Goal: Transaction & Acquisition: Purchase product/service

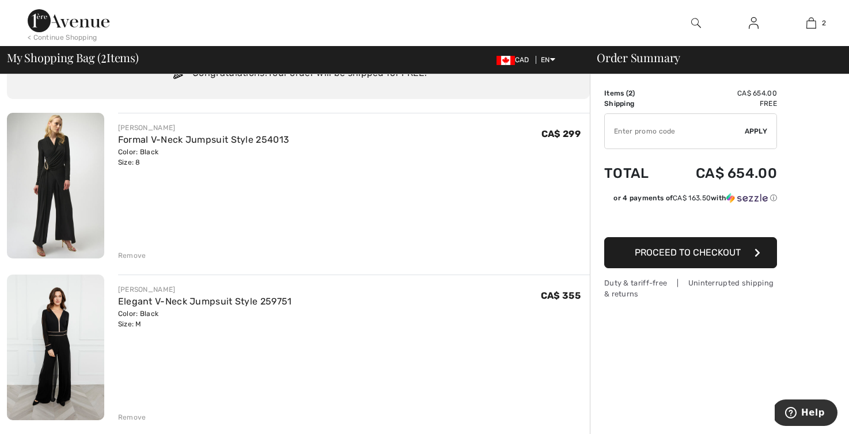
scroll to position [56, 0]
click at [143, 250] on div "Remove" at bounding box center [132, 255] width 28 height 10
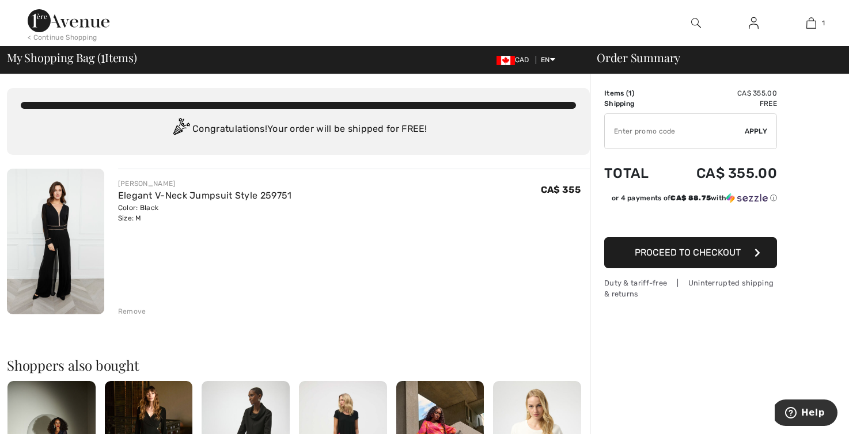
scroll to position [0, 0]
click at [59, 242] on img at bounding box center [55, 242] width 97 height 146
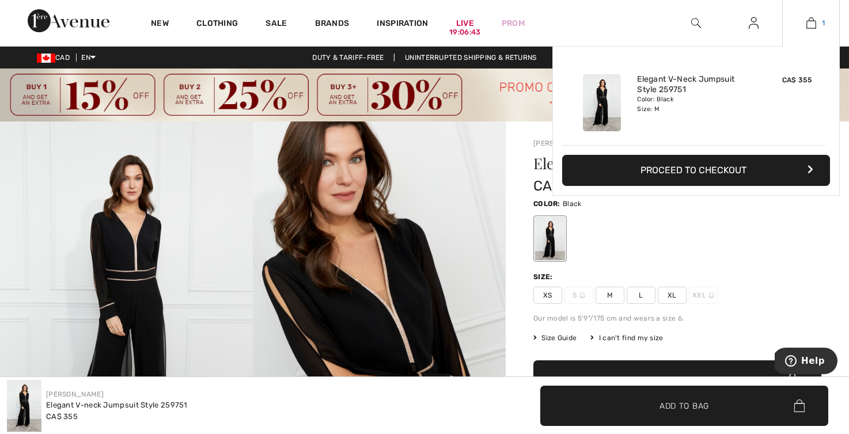
click at [810, 26] on img at bounding box center [811, 23] width 10 height 14
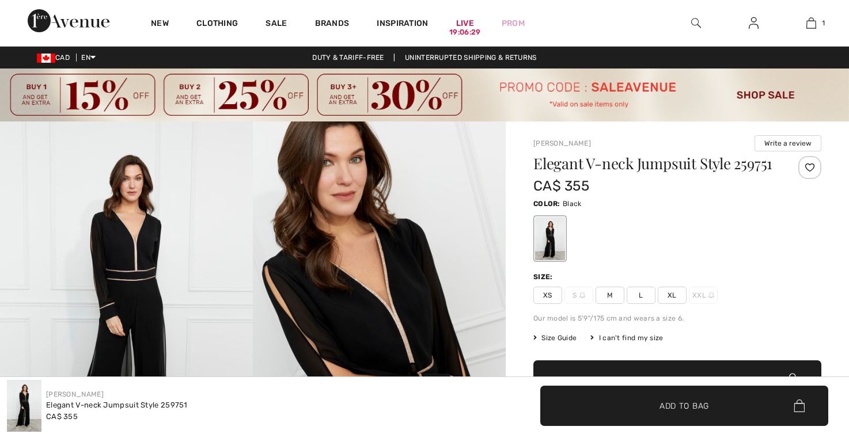
click at [97, 104] on img at bounding box center [424, 95] width 849 height 53
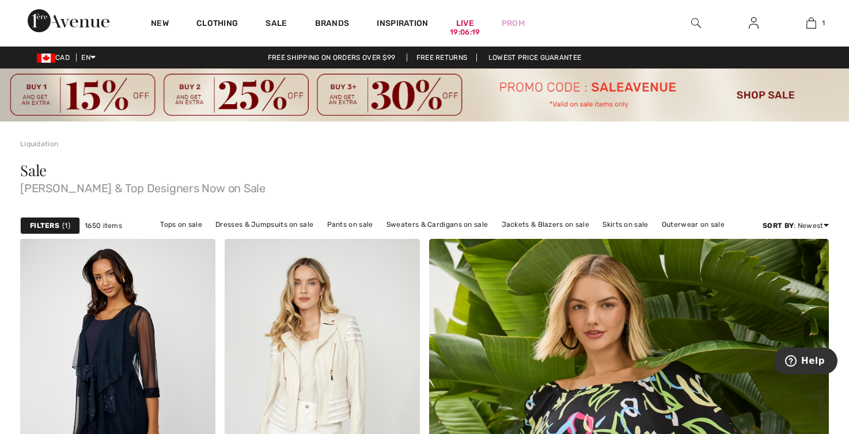
click at [75, 97] on img at bounding box center [424, 95] width 849 height 53
click at [37, 94] on img at bounding box center [424, 95] width 849 height 53
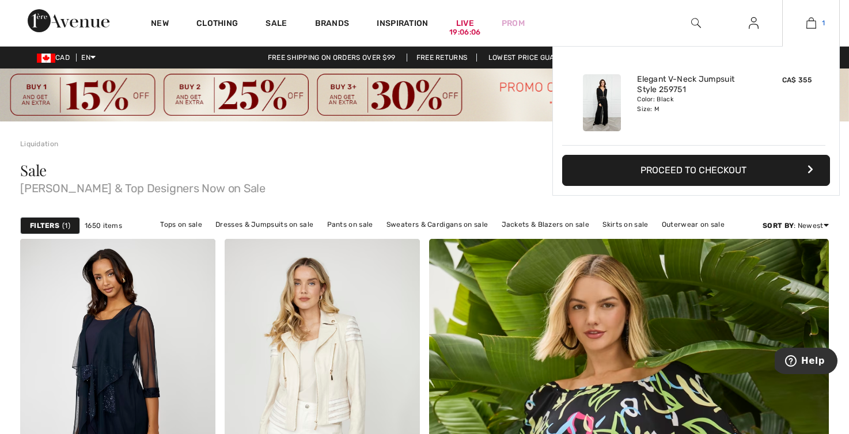
click at [818, 24] on link "1" at bounding box center [811, 23] width 56 height 14
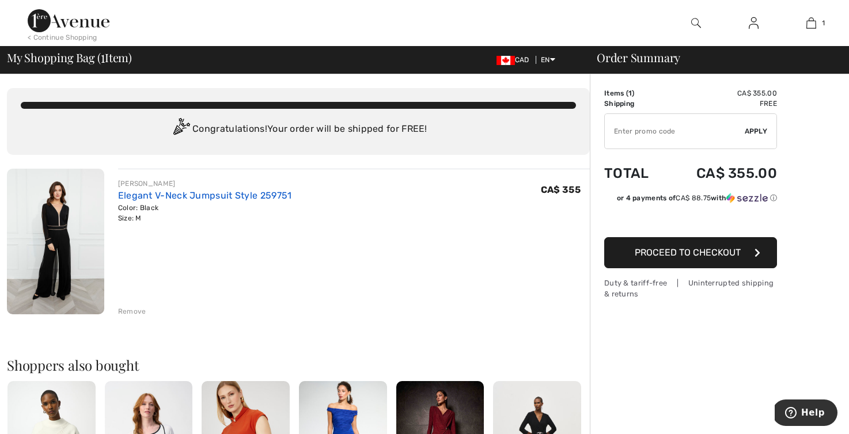
click at [226, 196] on link "Elegant V-Neck Jumpsuit Style 259751" at bounding box center [205, 195] width 174 height 11
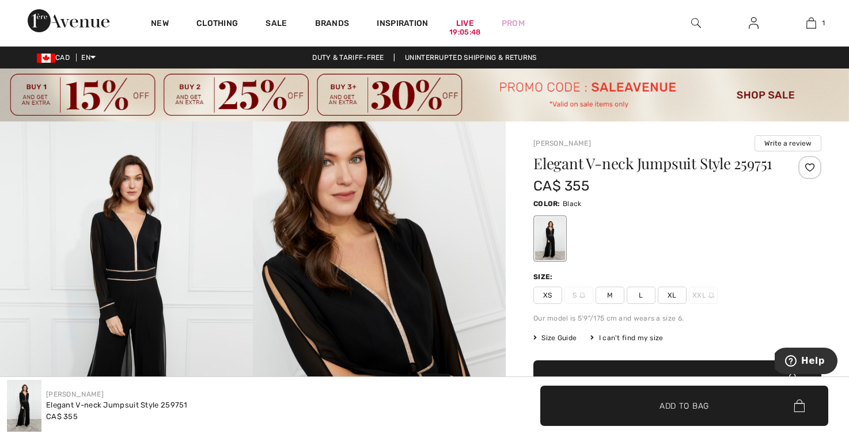
click at [636, 171] on h1 "Elegant V-neck Jumpsuit Style 259751" at bounding box center [653, 163] width 240 height 15
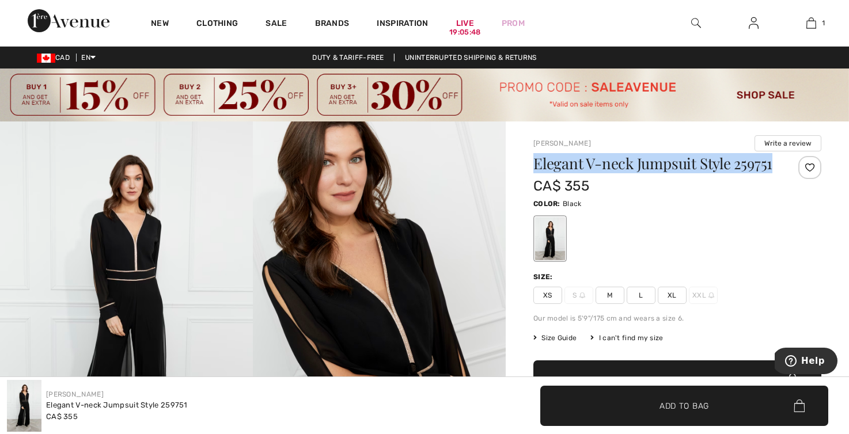
click at [636, 171] on h1 "Elegant V-neck Jumpsuit Style 259751" at bounding box center [653, 163] width 240 height 15
copy div "Elegant V-neck Jumpsuit Style 259751"
